Goal: Task Accomplishment & Management: Complete application form

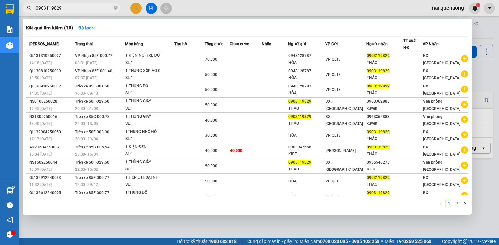
click at [91, 6] on input "0903119829" at bounding box center [74, 8] width 77 height 7
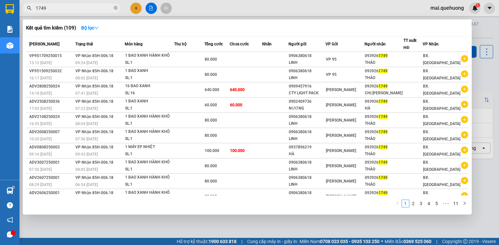
click at [96, 11] on input "1749" at bounding box center [74, 8] width 77 height 7
click at [97, 11] on input "1749" at bounding box center [74, 8] width 77 height 7
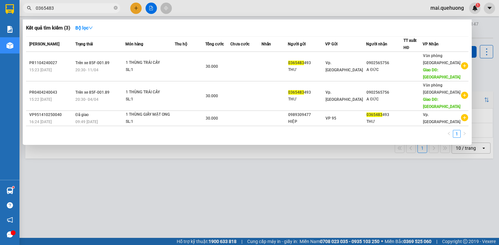
click at [105, 8] on input "0365483" at bounding box center [74, 8] width 77 height 7
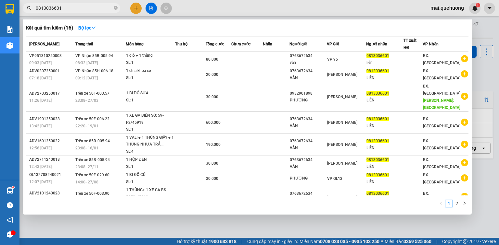
click at [97, 7] on input "0813036601" at bounding box center [74, 8] width 77 height 7
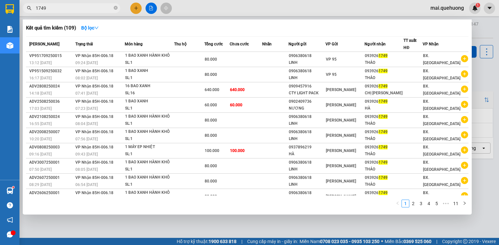
type input "1749"
click at [214, 12] on div at bounding box center [249, 122] width 499 height 245
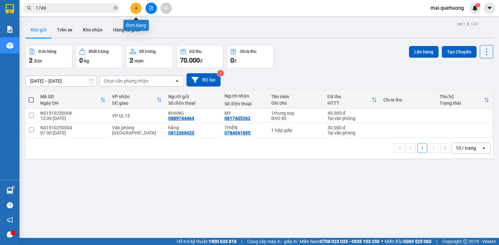
click at [134, 8] on icon "plus" at bounding box center [136, 8] width 5 height 5
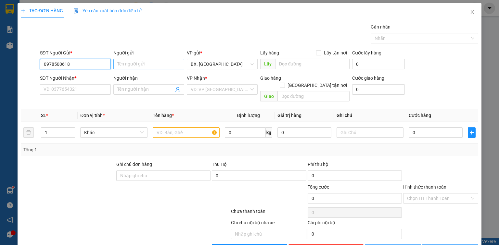
type input "0978500618"
click at [162, 64] on input "Người gửi" at bounding box center [148, 64] width 71 height 10
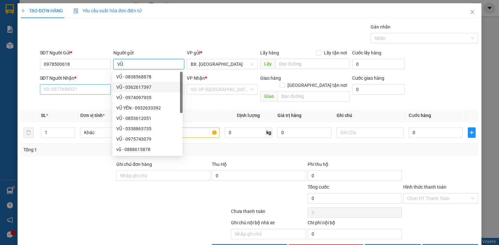
type input "VŨ"
click at [91, 89] on input "SĐT Người Nhận *" at bounding box center [75, 89] width 71 height 10
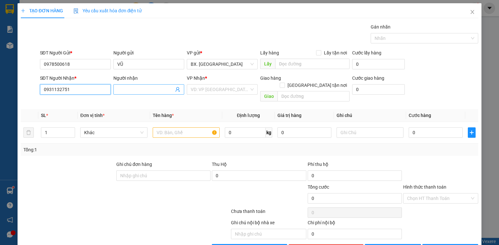
type input "0931132751"
click at [157, 91] on input "Người nhận" at bounding box center [145, 89] width 56 height 7
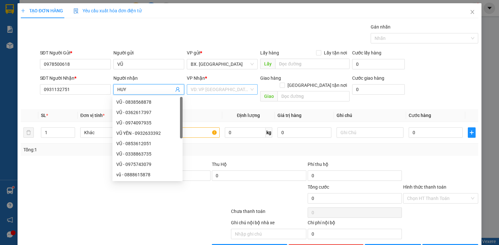
type input "HUY"
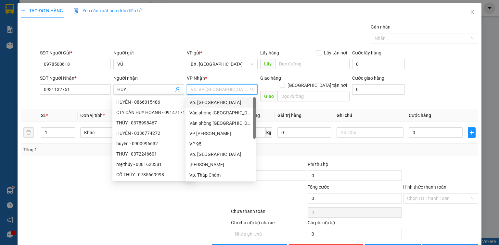
click at [205, 90] on input "search" at bounding box center [220, 90] width 58 height 10
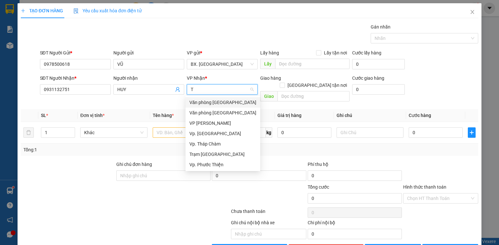
type input "TA"
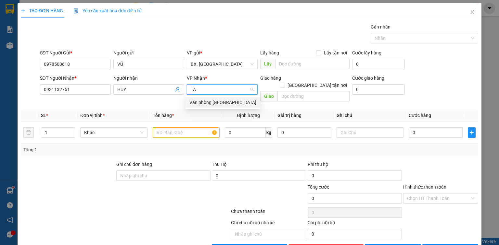
click at [214, 101] on div "Văn phòng [GEOGRAPHIC_DATA]" at bounding box center [222, 102] width 67 height 7
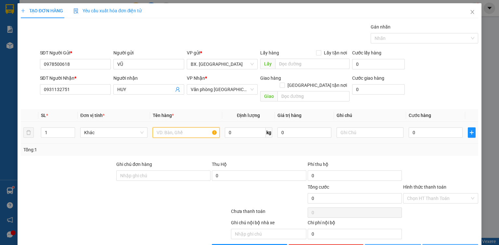
click at [205, 128] on input "text" at bounding box center [186, 133] width 67 height 10
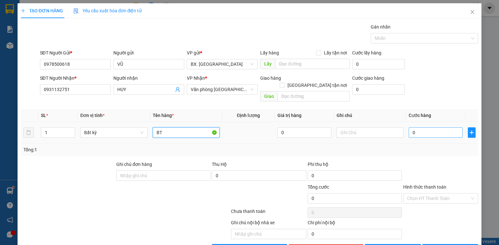
type input "BT"
click at [421, 128] on input "0" at bounding box center [435, 133] width 54 height 10
type input "2"
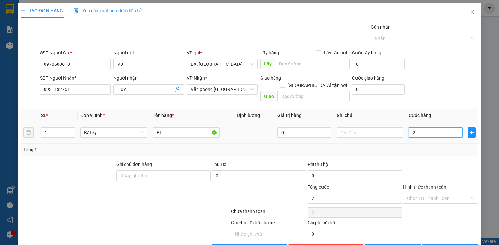
type input "20"
type input "20.000"
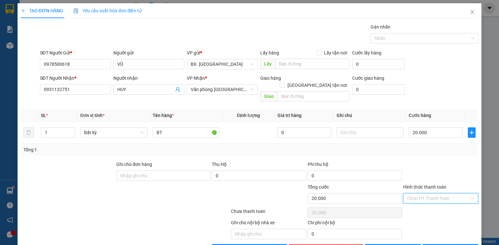
click at [425, 194] on input "Hình thức thanh toán" at bounding box center [438, 199] width 63 height 10
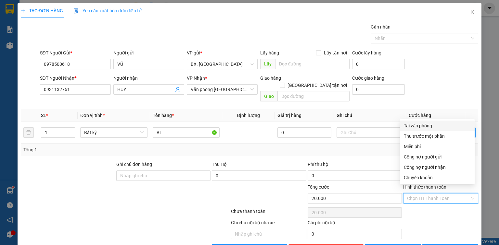
click at [418, 129] on div "Tại văn phòng" at bounding box center [437, 125] width 67 height 7
type input "0"
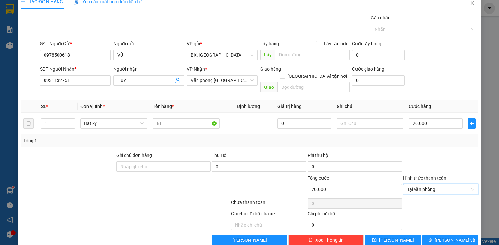
scroll to position [14, 0]
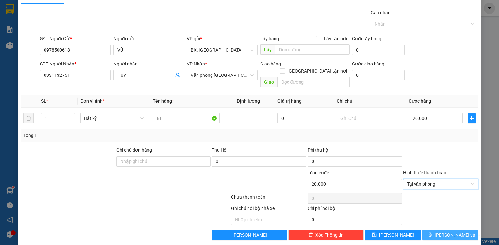
drag, startPoint x: 433, startPoint y: 227, endPoint x: 433, endPoint y: 223, distance: 3.9
click at [433, 230] on button "[PERSON_NAME] và In" at bounding box center [450, 235] width 56 height 10
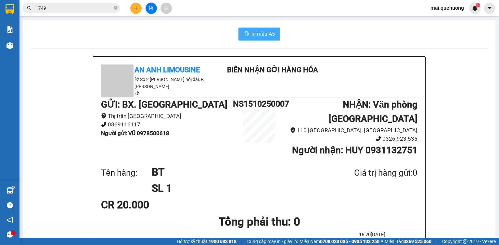
click at [254, 36] on span "In mẫu A5" at bounding box center [262, 34] width 23 height 8
click at [256, 29] on button "In mẫu A5" at bounding box center [259, 34] width 42 height 13
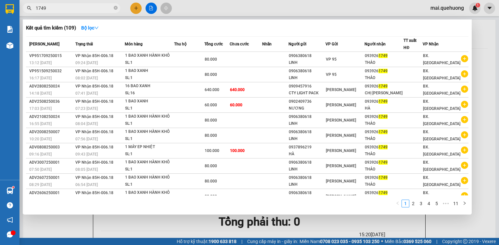
click at [84, 11] on input "1749" at bounding box center [74, 8] width 77 height 7
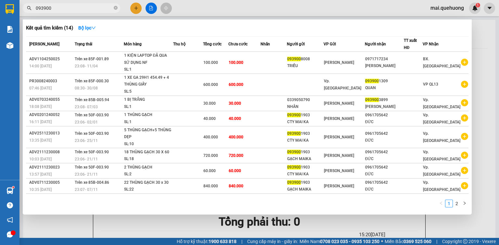
type input "093900"
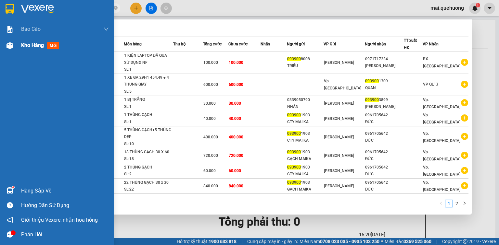
click at [31, 45] on span "Kho hàng" at bounding box center [32, 45] width 23 height 6
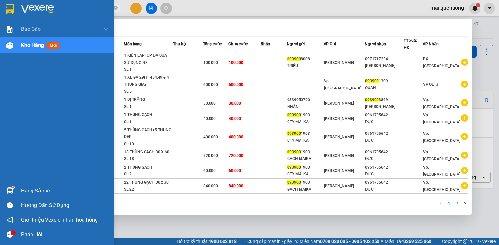
click at [31, 46] on span "Kho hàng" at bounding box center [32, 45] width 23 height 6
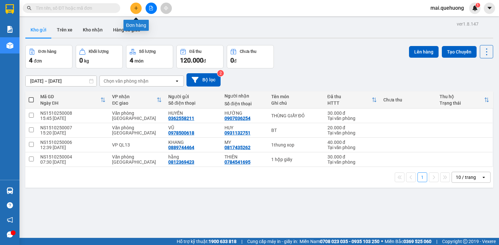
click at [136, 8] on icon "plus" at bounding box center [136, 8] width 4 height 0
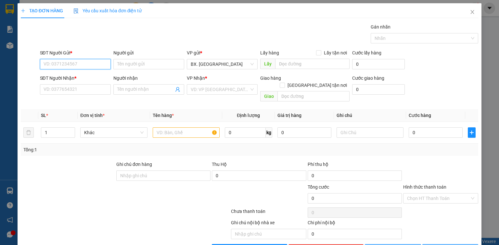
click at [101, 64] on input "SĐT Người Gửi *" at bounding box center [75, 64] width 71 height 10
click at [82, 81] on div "0877376789 - kiên" at bounding box center [75, 77] width 70 height 10
type input "0877376789"
type input "kiên"
type input "0906327700"
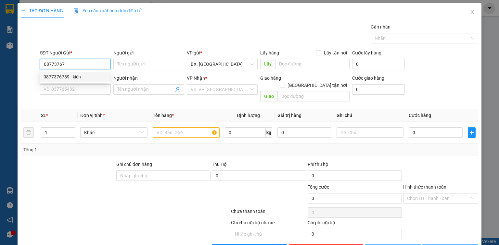
type input "HÀ"
type input "0877376789"
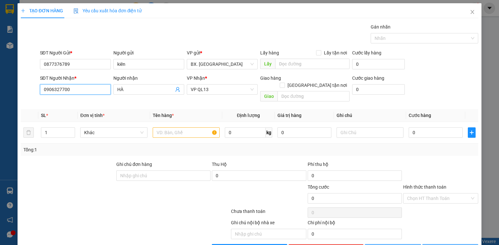
click at [80, 91] on input "0906327700" at bounding box center [75, 89] width 71 height 10
type input "50.000"
type input "0946102388"
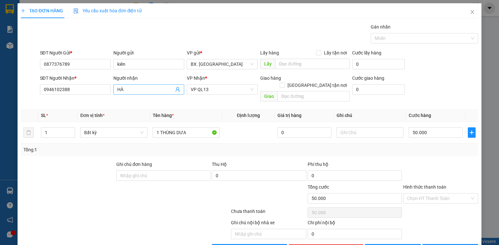
click at [130, 90] on input "HÀ" at bounding box center [145, 89] width 56 height 7
type input ","
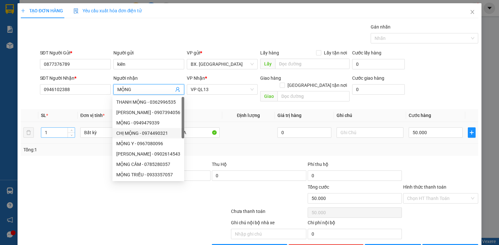
type input "MỘNG"
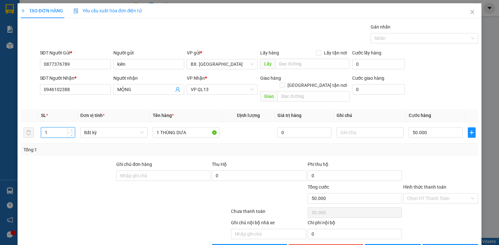
drag, startPoint x: 54, startPoint y: 125, endPoint x: 12, endPoint y: 128, distance: 42.0
click at [12, 128] on div "TẠO ĐƠN HÀNG Yêu cầu xuất hóa đơn điện tử Transit Pickup Surcharge Ids Transit …" at bounding box center [249, 122] width 499 height 245
type input "2"
type input "0"
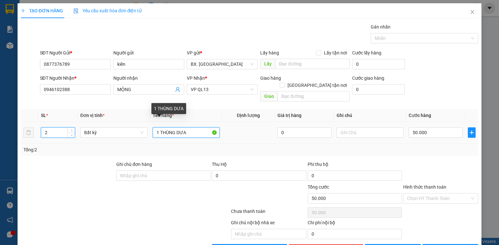
type input "0"
drag, startPoint x: 157, startPoint y: 125, endPoint x: 151, endPoint y: 125, distance: 6.5
click at [151, 125] on td "1 THÙNG DƯA" at bounding box center [186, 133] width 72 height 22
type input "2 THÙNG DƯA"
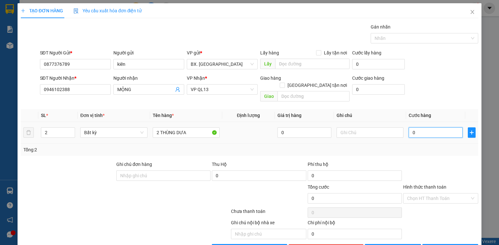
click at [419, 128] on input "0" at bounding box center [435, 133] width 54 height 10
type input "1"
type input "10"
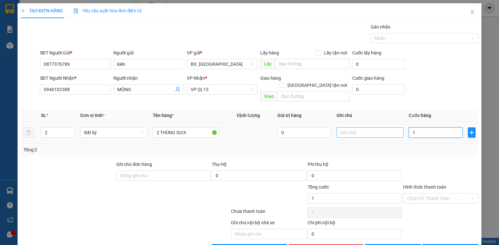
type input "10"
type input "100"
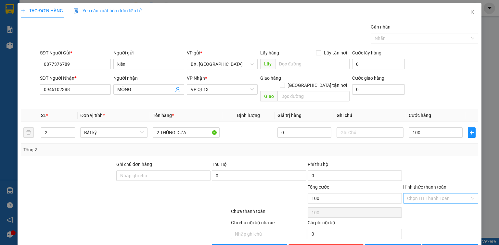
type input "100.000"
click at [436, 194] on input "Hình thức thanh toán" at bounding box center [438, 199] width 63 height 10
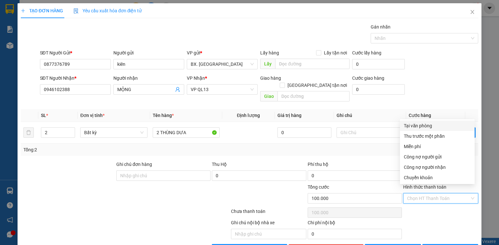
click at [424, 126] on div "Tại văn phòng" at bounding box center [437, 125] width 67 height 7
type input "0"
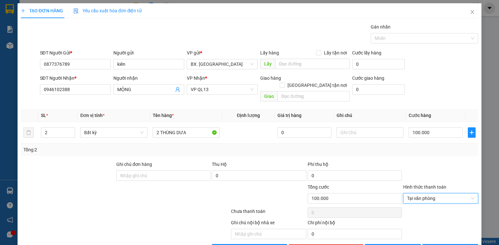
scroll to position [14, 0]
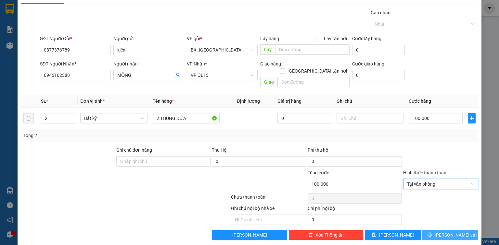
click at [441, 232] on span "[PERSON_NAME] và In" at bounding box center [456, 235] width 45 height 7
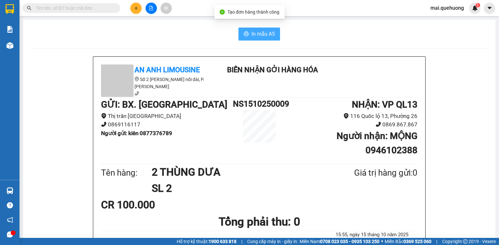
click at [266, 30] on span "In mẫu A5" at bounding box center [262, 34] width 23 height 8
click at [146, 6] on button at bounding box center [150, 8] width 11 height 11
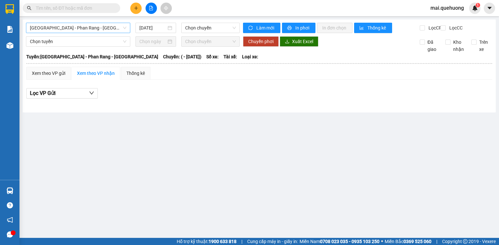
click at [96, 30] on span "[GEOGRAPHIC_DATA] - Phan Rang - [GEOGRAPHIC_DATA]" at bounding box center [78, 28] width 96 height 10
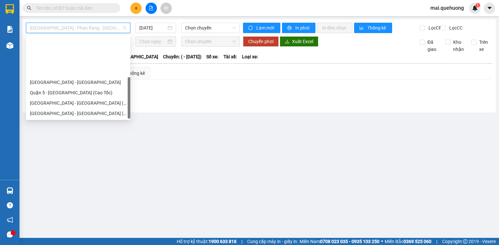
scroll to position [52, 0]
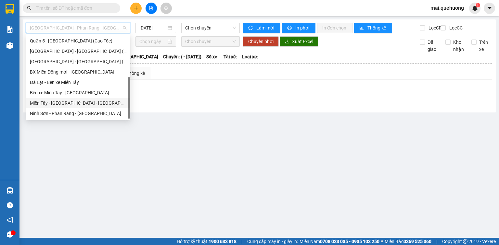
click at [86, 103] on div "Miền Tây - [GEOGRAPHIC_DATA] - [GEOGRAPHIC_DATA]" at bounding box center [78, 103] width 96 height 7
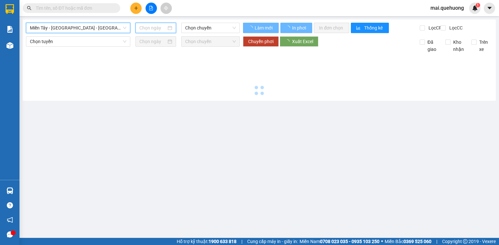
click at [155, 28] on input at bounding box center [152, 27] width 27 height 7
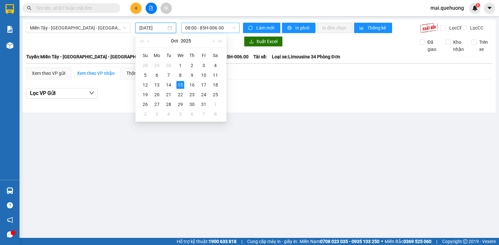
click at [211, 27] on span "08:00 - 85H-006.00" at bounding box center [210, 28] width 51 height 10
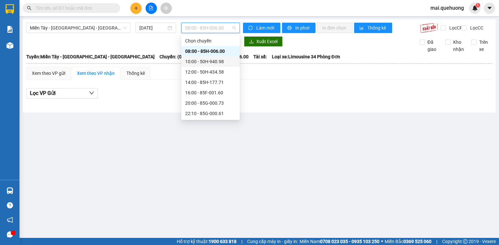
drag, startPoint x: 208, startPoint y: 59, endPoint x: 219, endPoint y: 57, distance: 11.0
click at [215, 58] on div "10:00 - 50H-940.98" at bounding box center [210, 61] width 51 height 7
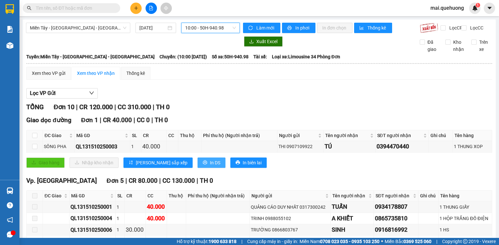
click at [210, 167] on span "In DS" at bounding box center [215, 162] width 10 height 7
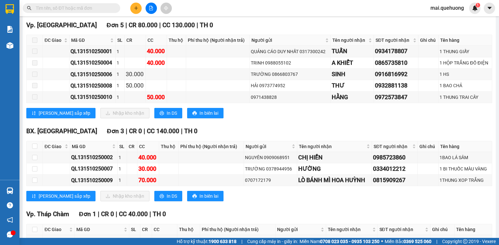
scroll to position [202, 0]
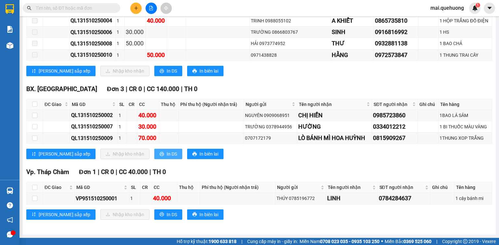
click at [154, 152] on button "In DS" at bounding box center [168, 154] width 28 height 10
click at [167, 154] on span "In DS" at bounding box center [172, 154] width 10 height 7
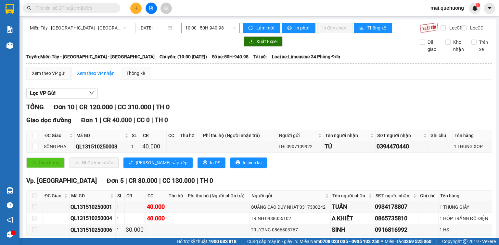
click at [214, 30] on span "10:00 - 50H-940.98" at bounding box center [210, 28] width 51 height 10
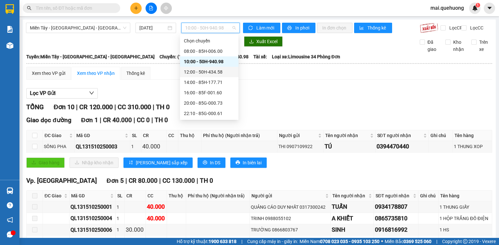
click at [215, 72] on div "12:00 - 50H-434.58" at bounding box center [209, 71] width 51 height 7
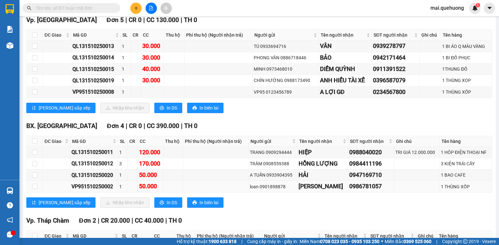
scroll to position [182, 0]
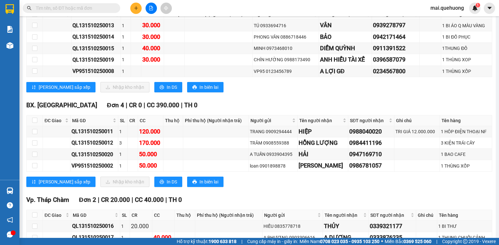
click at [134, 192] on div "BX. [GEOGRAPHIC_DATA] 4 | CR 0 | CC 390.000 | TH 0 ĐC Giao Mã GD SL CR CC Thu h…" at bounding box center [259, 147] width 466 height 92
click at [159, 184] on icon "printer" at bounding box center [161, 182] width 4 height 4
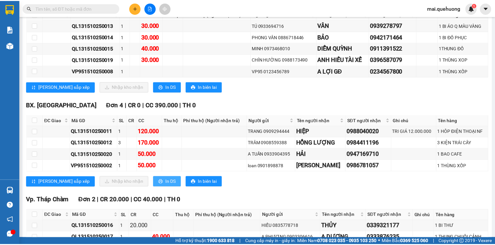
scroll to position [0, 0]
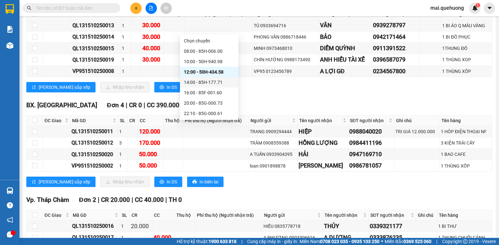
click at [219, 79] on div "14:00 - 85H-177.71" at bounding box center [209, 82] width 51 height 7
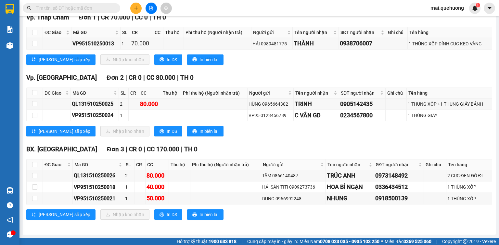
click at [167, 218] on span "In DS" at bounding box center [172, 214] width 10 height 7
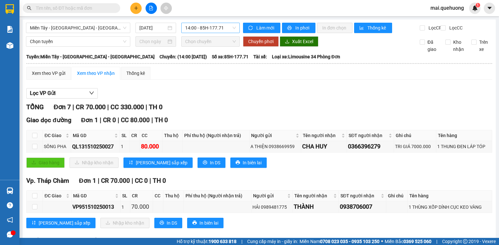
drag, startPoint x: 216, startPoint y: 28, endPoint x: 215, endPoint y: 31, distance: 3.4
click at [216, 29] on span "14:00 - 85H-177.71" at bounding box center [210, 28] width 51 height 10
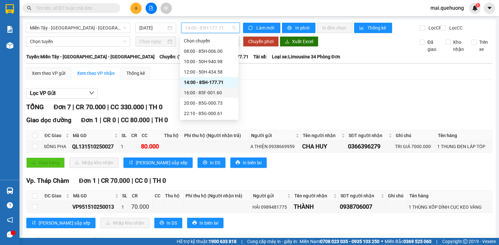
click at [219, 93] on div "16:00 - 85F-001.60" at bounding box center [209, 92] width 51 height 7
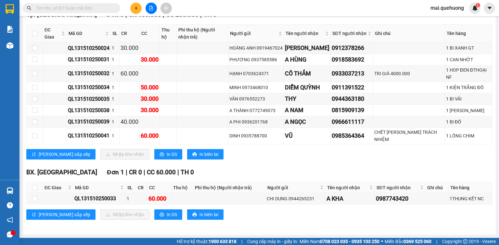
scroll to position [110, 0]
click at [167, 218] on span "In DS" at bounding box center [172, 214] width 10 height 7
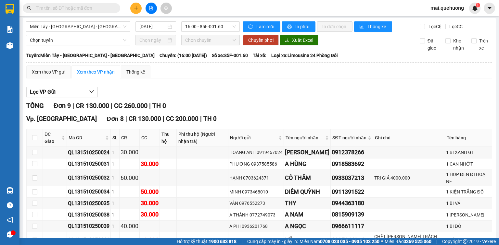
scroll to position [0, 0]
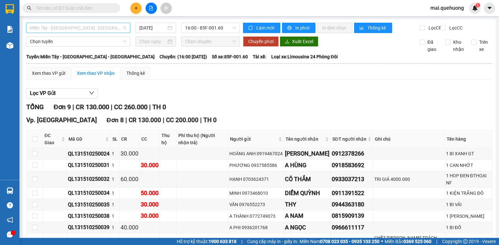
click at [113, 30] on span "Miền Tây - [GEOGRAPHIC_DATA] - [GEOGRAPHIC_DATA]" at bounding box center [78, 28] width 96 height 10
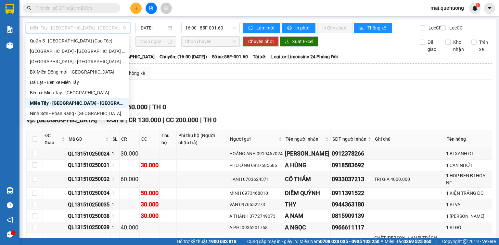
click at [88, 104] on div "Miền Tây - [GEOGRAPHIC_DATA] - [GEOGRAPHIC_DATA]" at bounding box center [77, 103] width 95 height 7
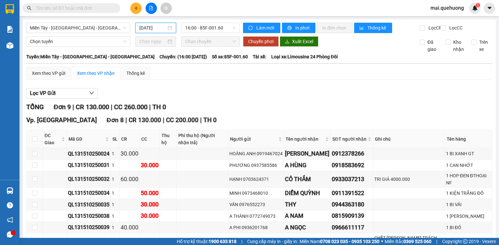
click at [150, 27] on input "[DATE]" at bounding box center [152, 27] width 27 height 7
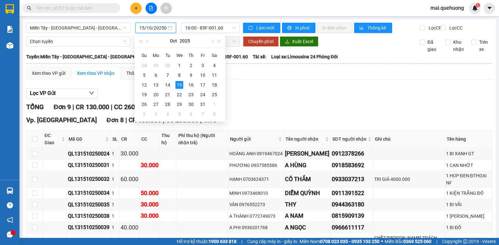
type input "[DATE]"
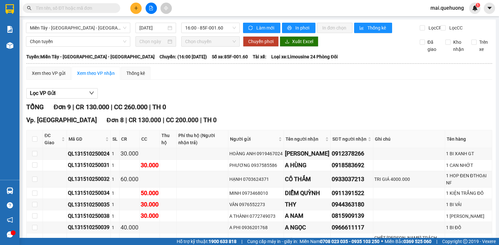
click at [82, 7] on input "text" at bounding box center [74, 8] width 77 height 7
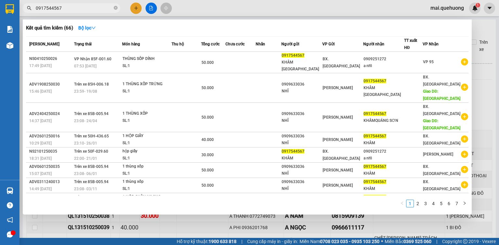
type input "0917544567"
click at [149, 9] on div at bounding box center [249, 122] width 499 height 245
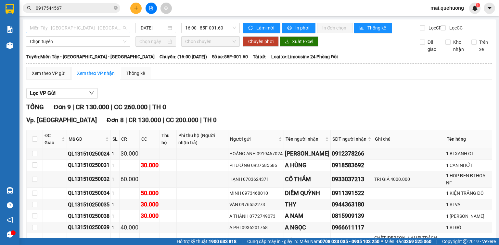
click at [113, 28] on span "Miền Tây - [GEOGRAPHIC_DATA] - [GEOGRAPHIC_DATA]" at bounding box center [78, 28] width 96 height 10
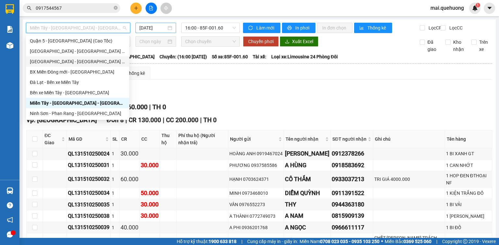
click at [144, 28] on input "[DATE]" at bounding box center [152, 27] width 27 height 7
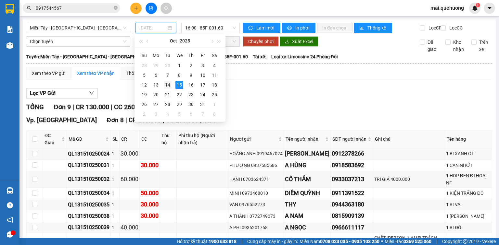
click at [168, 85] on div "14" at bounding box center [168, 85] width 8 height 8
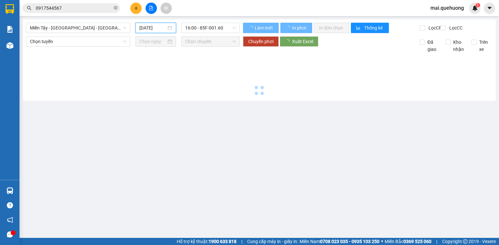
click at [159, 29] on input "[DATE]" at bounding box center [152, 27] width 27 height 7
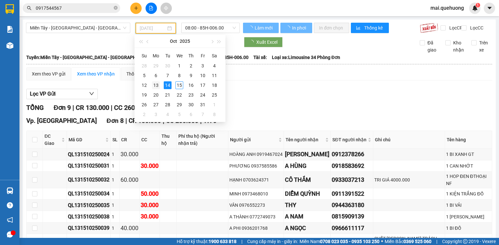
click at [156, 84] on div "13" at bounding box center [156, 85] width 8 height 8
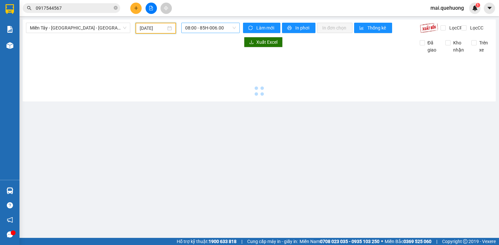
type input "[DATE]"
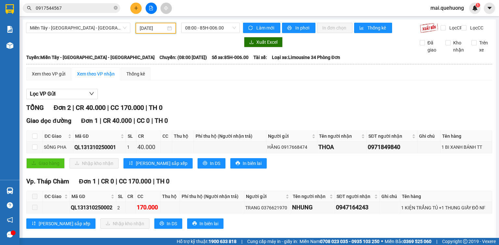
click at [79, 5] on input "0917544567" at bounding box center [74, 8] width 77 height 7
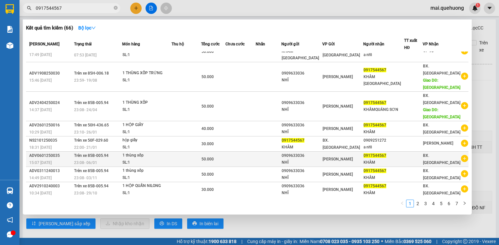
scroll to position [21, 0]
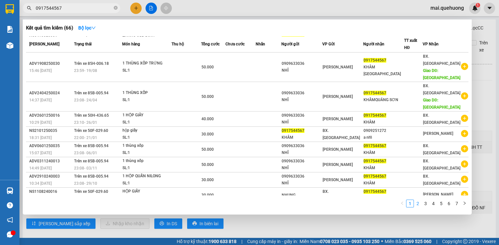
click at [418, 205] on link "2" at bounding box center [417, 203] width 7 height 7
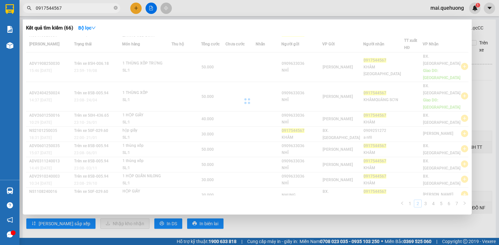
scroll to position [6, 0]
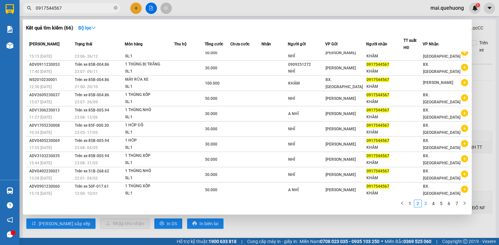
click at [425, 205] on link "3" at bounding box center [425, 203] width 7 height 7
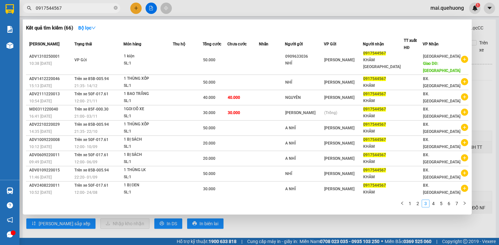
scroll to position [13, 0]
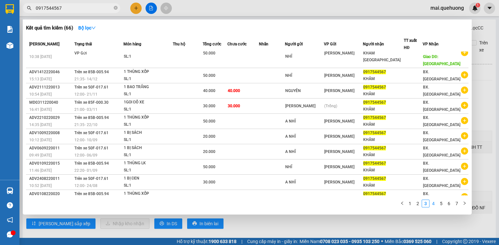
click at [431, 205] on link "4" at bounding box center [432, 203] width 7 height 7
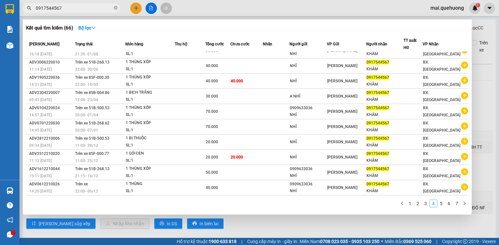
scroll to position [6, 0]
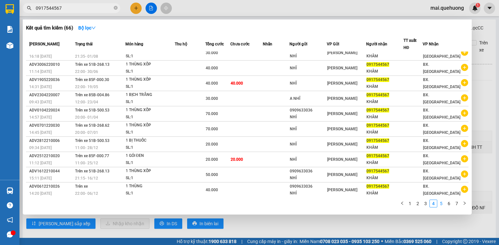
click at [441, 204] on link "5" at bounding box center [440, 203] width 7 height 7
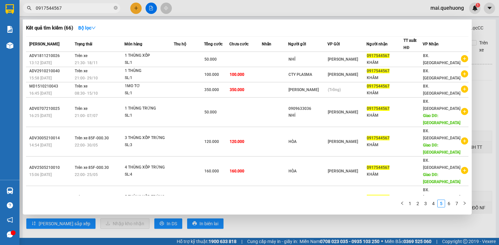
scroll to position [0, 0]
click at [199, 11] on div at bounding box center [249, 122] width 499 height 245
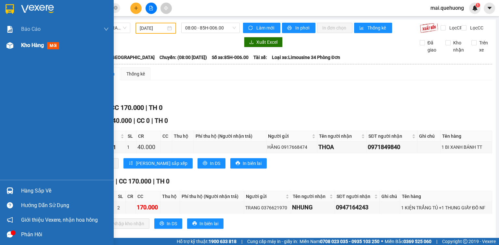
click at [24, 44] on span "Kho hàng" at bounding box center [32, 45] width 23 height 6
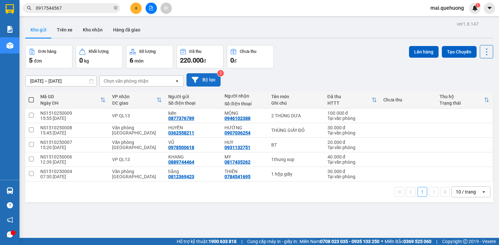
click at [204, 80] on button "Bộ lọc" at bounding box center [203, 79] width 34 height 13
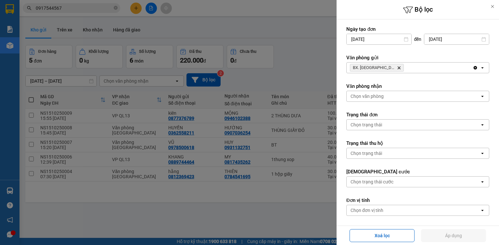
click at [397, 68] on icon "BX. Ninh Sơn, close by backspace" at bounding box center [398, 68] width 3 height 3
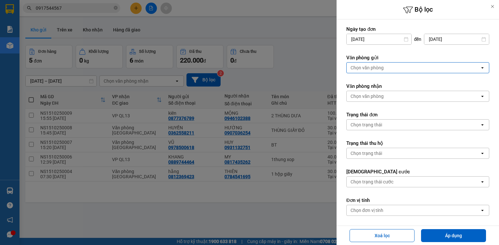
click at [382, 68] on div "Chọn văn phòng" at bounding box center [366, 68] width 33 height 6
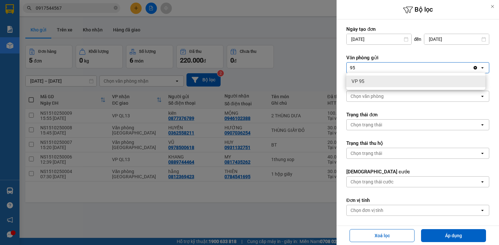
type input "9"
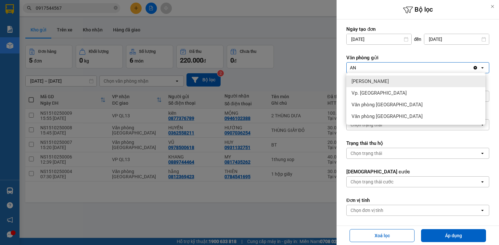
type input "AN"
click at [390, 80] on div "[PERSON_NAME]" at bounding box center [415, 82] width 139 height 12
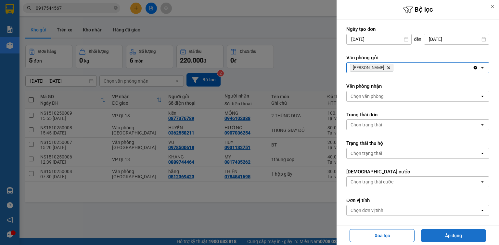
click at [440, 235] on button "Áp dụng" at bounding box center [453, 236] width 65 height 13
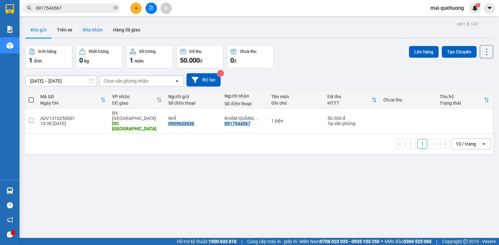
click at [89, 29] on button "Kho nhận" at bounding box center [93, 30] width 30 height 16
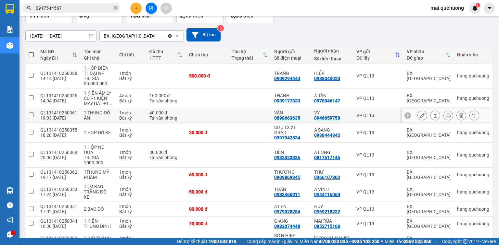
scroll to position [73, 0]
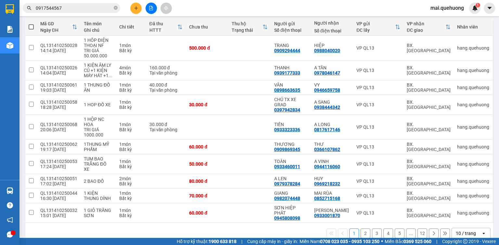
click at [471, 230] on div "10 / trang" at bounding box center [465, 233] width 20 height 6
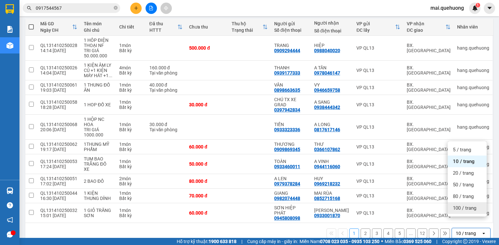
click at [471, 209] on span "100 / trang" at bounding box center [464, 208] width 23 height 6
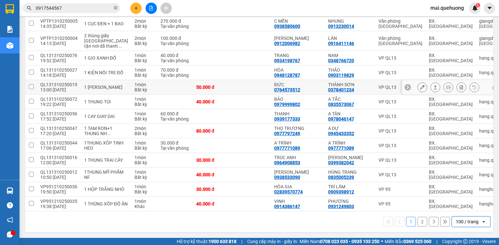
scroll to position [1543, 0]
click at [458, 221] on div "100 / trang" at bounding box center [466, 222] width 23 height 6
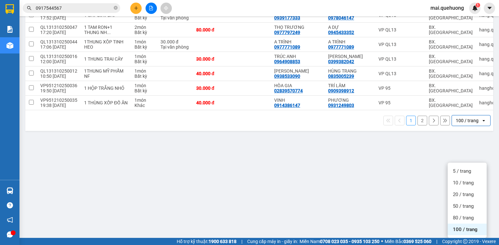
click at [327, 126] on div "1 2 100 / trang open" at bounding box center [259, 120] width 462 height 11
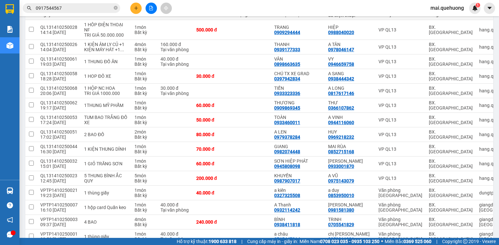
scroll to position [0, 0]
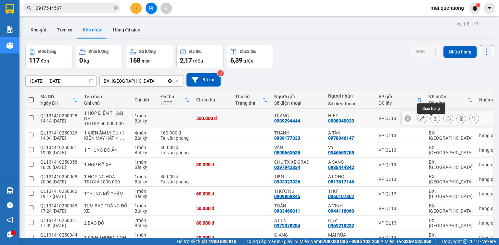
click at [433, 120] on icon at bounding box center [435, 118] width 5 height 5
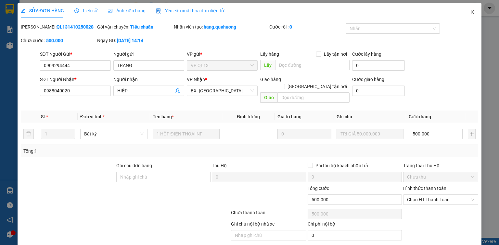
click at [469, 11] on icon "close" at bounding box center [471, 11] width 5 height 5
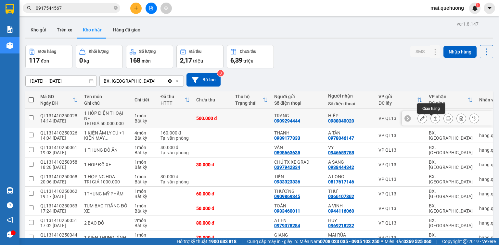
click at [433, 120] on icon at bounding box center [435, 118] width 5 height 5
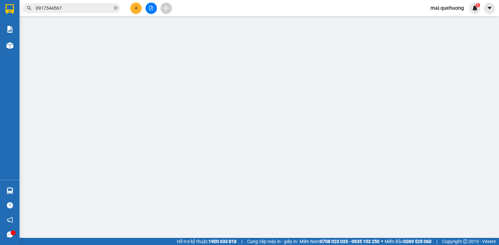
type input "0909294444"
type input "TRANG"
type input "0988040020"
type input "HIỆP"
type input "0"
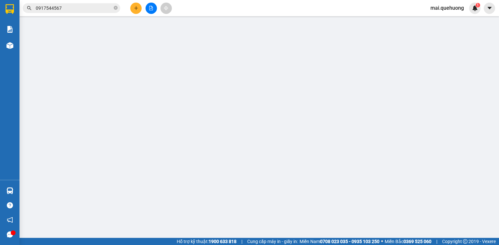
type input "500.000"
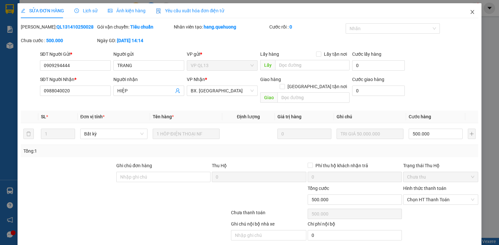
click at [469, 10] on icon "close" at bounding box center [471, 11] width 5 height 5
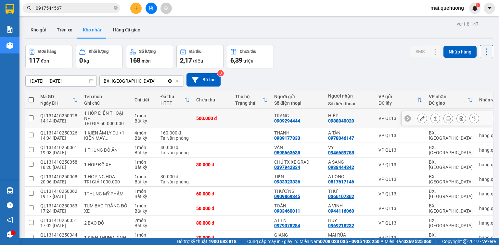
click at [446, 121] on icon at bounding box center [448, 118] width 5 height 5
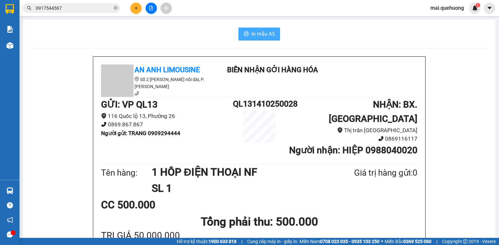
click at [263, 34] on span "In mẫu A5" at bounding box center [262, 34] width 23 height 8
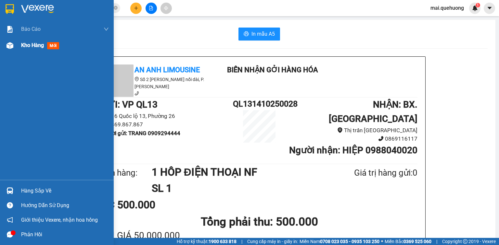
click at [21, 46] on span "Kho hàng" at bounding box center [32, 45] width 23 height 6
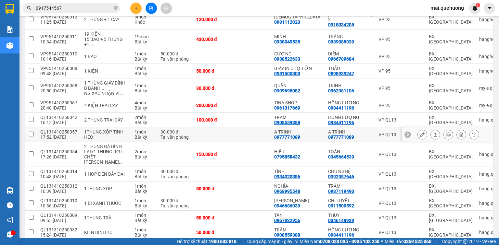
scroll to position [701, 0]
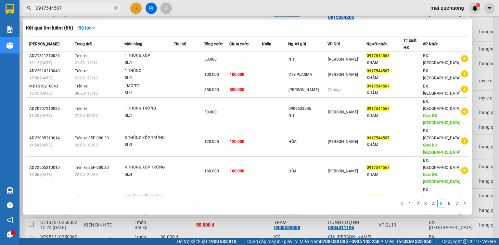
click at [96, 6] on input "0917544567" at bounding box center [74, 8] width 77 height 7
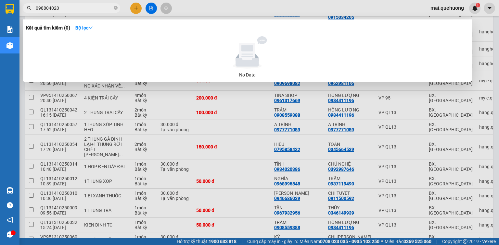
click at [53, 11] on input "098804020" at bounding box center [74, 8] width 77 height 7
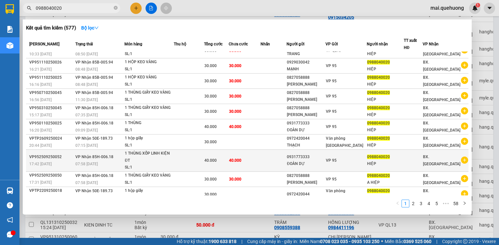
scroll to position [13, 0]
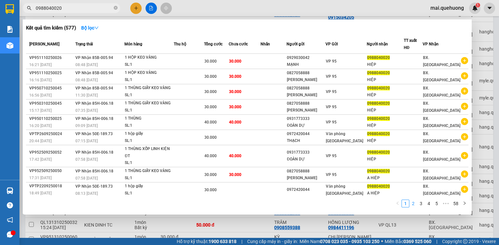
type input "0988040020"
click at [414, 205] on link "2" at bounding box center [412, 203] width 7 height 7
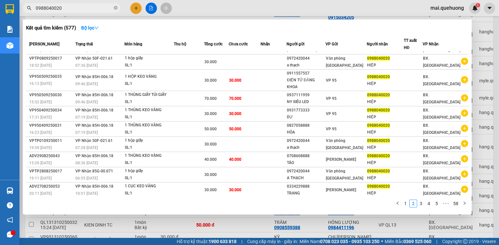
scroll to position [0, 0]
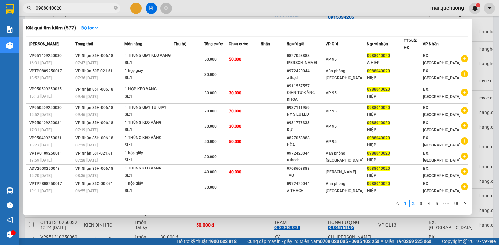
click at [404, 202] on link "1" at bounding box center [405, 203] width 7 height 7
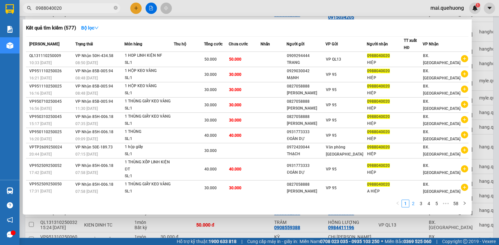
click at [415, 206] on link "2" at bounding box center [412, 203] width 7 height 7
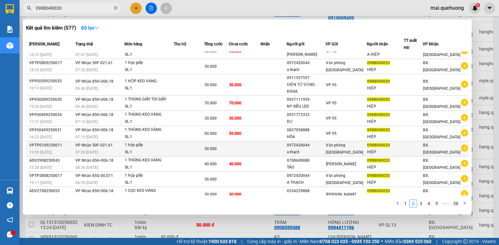
scroll to position [13, 0]
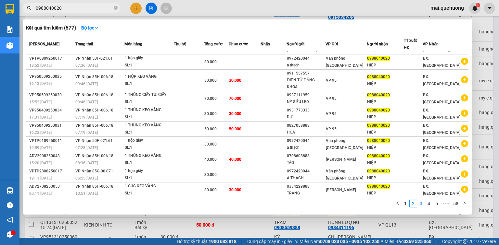
click at [423, 204] on link "3" at bounding box center [420, 203] width 7 height 7
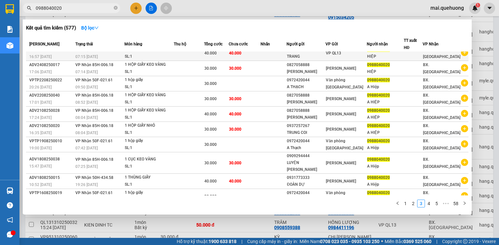
scroll to position [0, 0]
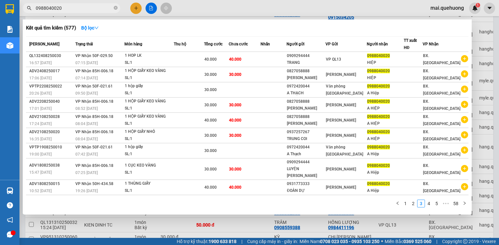
click at [272, 9] on div at bounding box center [249, 122] width 499 height 245
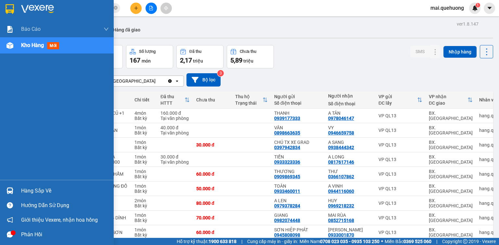
click at [17, 43] on div "Kho hàng mới" at bounding box center [57, 45] width 114 height 16
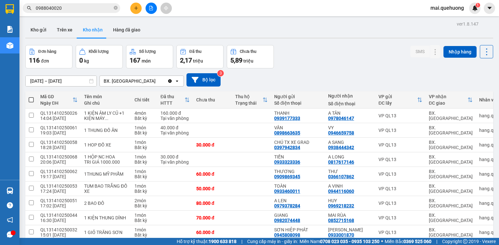
click at [147, 7] on button at bounding box center [150, 8] width 11 height 11
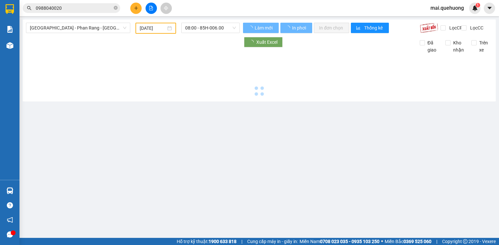
type input "[DATE]"
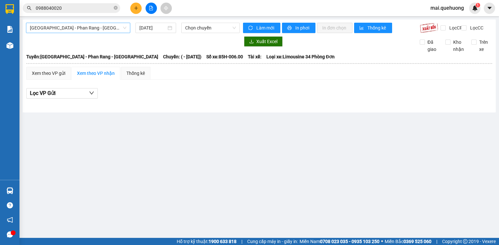
click at [104, 28] on span "[GEOGRAPHIC_DATA] - Phan Rang - [GEOGRAPHIC_DATA]" at bounding box center [78, 28] width 96 height 10
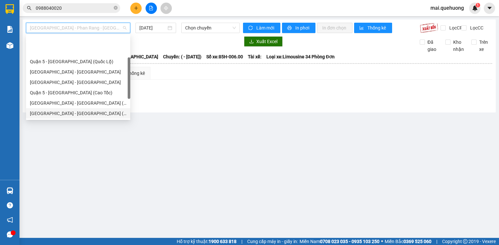
scroll to position [52, 0]
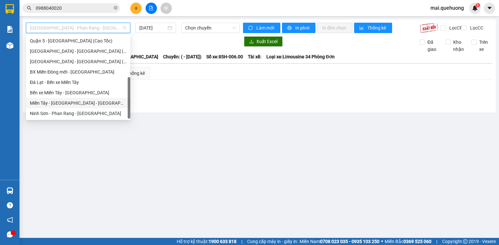
click at [83, 101] on div "Miền Tây - [GEOGRAPHIC_DATA] - [GEOGRAPHIC_DATA]" at bounding box center [78, 103] width 96 height 7
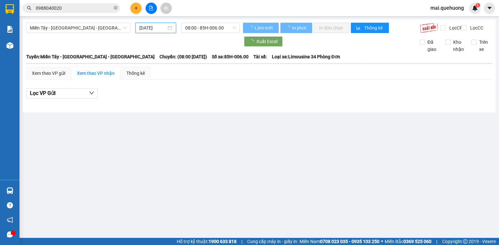
click at [153, 29] on input "[DATE]" at bounding box center [152, 27] width 27 height 7
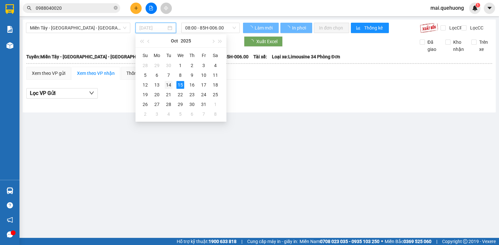
click at [168, 86] on div "14" at bounding box center [169, 85] width 8 height 8
type input "[DATE]"
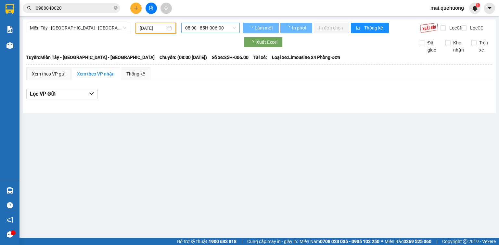
click at [212, 29] on span "08:00 - 85H-006.00" at bounding box center [210, 28] width 51 height 10
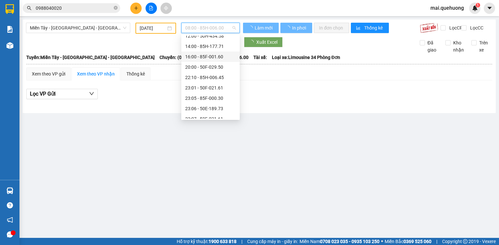
scroll to position [62, 0]
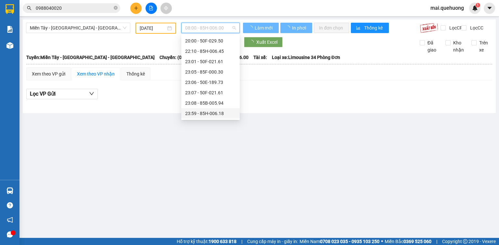
click at [209, 112] on div "23:59 - 85H-006.18" at bounding box center [210, 113] width 51 height 7
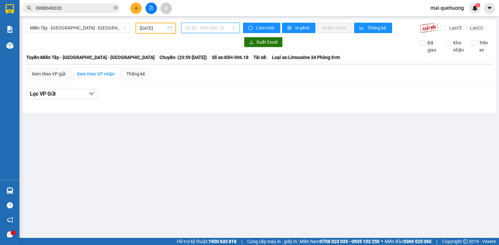
click at [208, 27] on span "23:59 - 85H-006.18" at bounding box center [210, 28] width 51 height 10
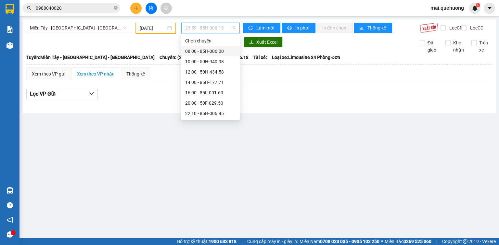
click at [213, 51] on div "08:00 - 85H-006.00" at bounding box center [210, 51] width 51 height 7
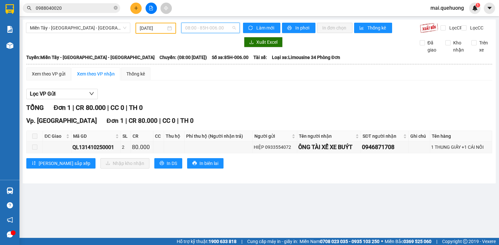
drag, startPoint x: 207, startPoint y: 27, endPoint x: 207, endPoint y: 60, distance: 32.5
click at [207, 27] on span "08:00 - 85H-006.00" at bounding box center [210, 28] width 51 height 10
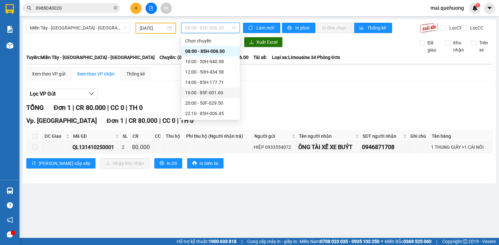
click at [201, 94] on div "16:00 - 85F-001.60" at bounding box center [210, 92] width 51 height 7
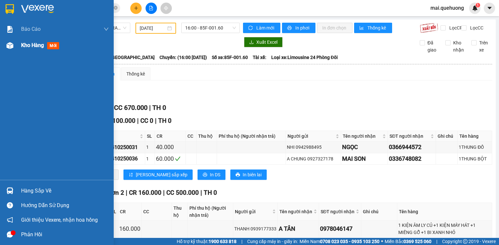
click at [23, 45] on span "Kho hàng" at bounding box center [32, 45] width 23 height 6
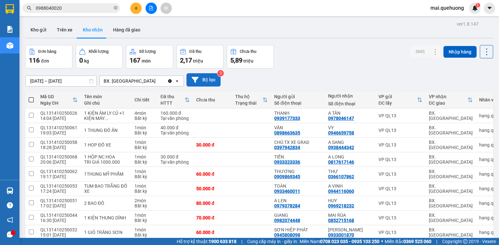
click at [203, 81] on button "Bộ lọc" at bounding box center [203, 79] width 34 height 13
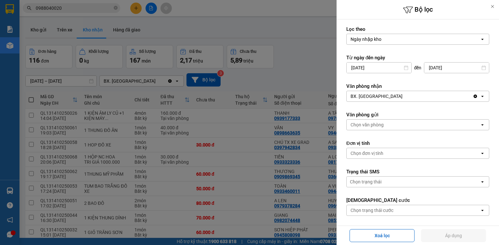
click at [385, 98] on div "BX. [GEOGRAPHIC_DATA]" at bounding box center [409, 96] width 126 height 10
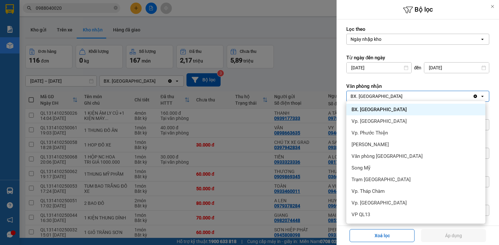
click at [384, 112] on div "BX. [GEOGRAPHIC_DATA]" at bounding box center [415, 110] width 139 height 12
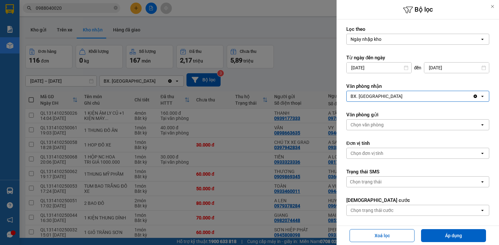
drag, startPoint x: 62, startPoint y: 31, endPoint x: 159, endPoint y: 54, distance: 99.4
click at [68, 32] on div at bounding box center [249, 122] width 499 height 245
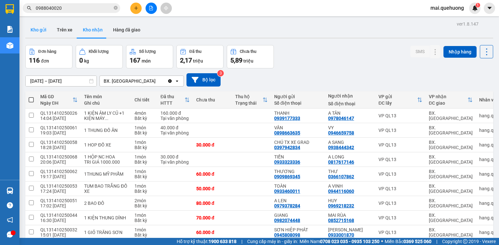
click at [39, 31] on button "Kho gửi" at bounding box center [38, 30] width 26 height 16
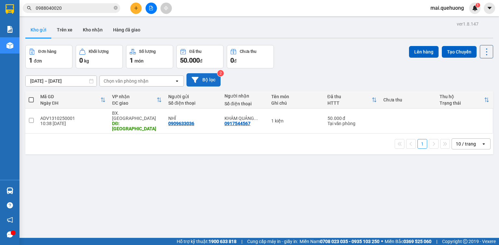
click at [203, 84] on button "Bộ lọc" at bounding box center [203, 79] width 34 height 13
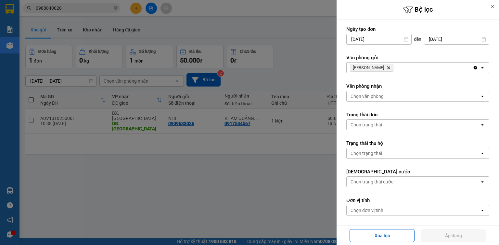
click at [392, 68] on span "[PERSON_NAME]" at bounding box center [371, 68] width 43 height 8
click at [389, 68] on icon "An Dương Vương, close by backspace" at bounding box center [388, 68] width 3 height 3
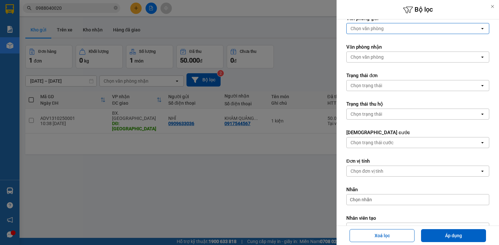
scroll to position [82, 0]
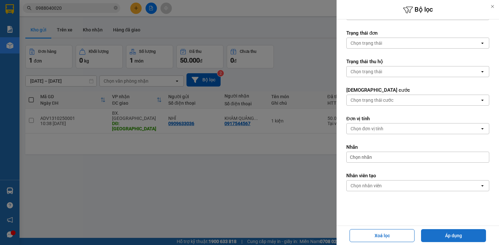
click at [448, 236] on button "Áp dụng" at bounding box center [453, 236] width 65 height 13
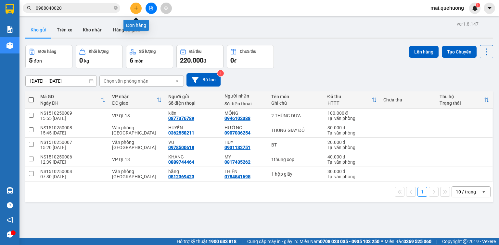
click at [134, 6] on icon "plus" at bounding box center [136, 8] width 5 height 5
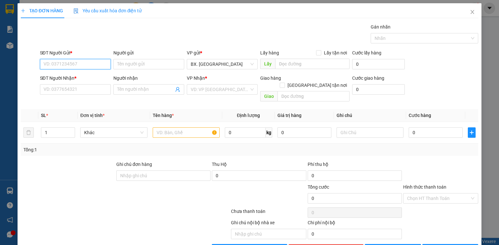
click at [76, 67] on input "SĐT Người Gửi *" at bounding box center [75, 64] width 71 height 10
type input "0"
click at [72, 78] on div "0347064204 - hạnh" at bounding box center [74, 76] width 62 height 7
type input "0347064204"
type input "hạnh"
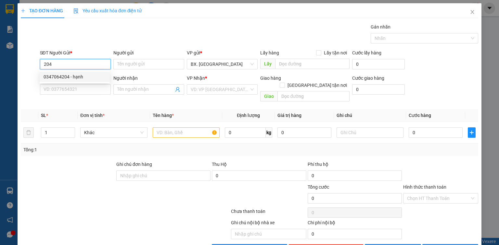
type input "0901838779"
type input "THÁM"
type input "80.000"
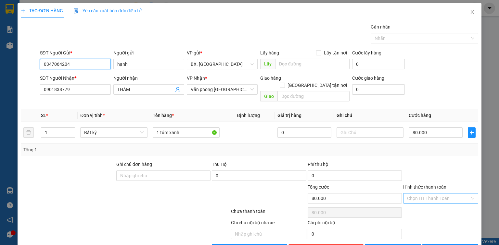
type input "0347064204"
click at [436, 194] on input "Hình thức thanh toán" at bounding box center [438, 199] width 63 height 10
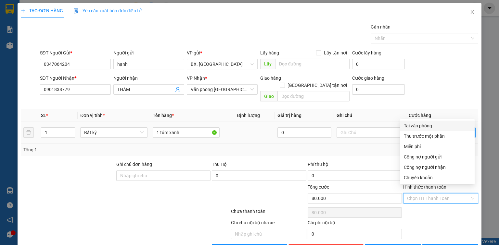
click at [437, 129] on div "Tại văn phòng" at bounding box center [437, 125] width 67 height 7
type input "0"
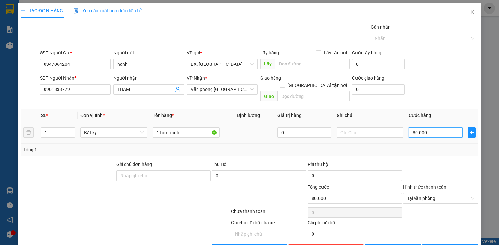
click at [435, 128] on input "80.000" at bounding box center [435, 133] width 54 height 10
type input "7"
type input "70"
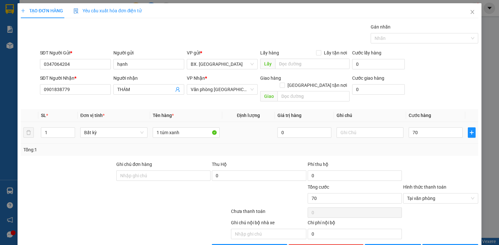
type input "70.000"
click at [446, 147] on div "Tổng: 1" at bounding box center [249, 150] width 457 height 12
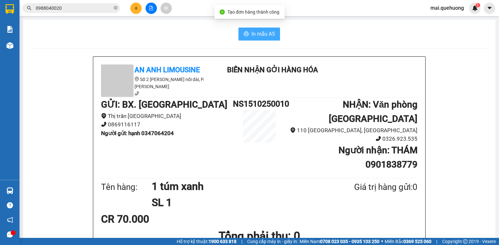
click at [251, 36] on span "In mẫu A5" at bounding box center [262, 34] width 23 height 8
